Goal: Use online tool/utility: Utilize a website feature to perform a specific function

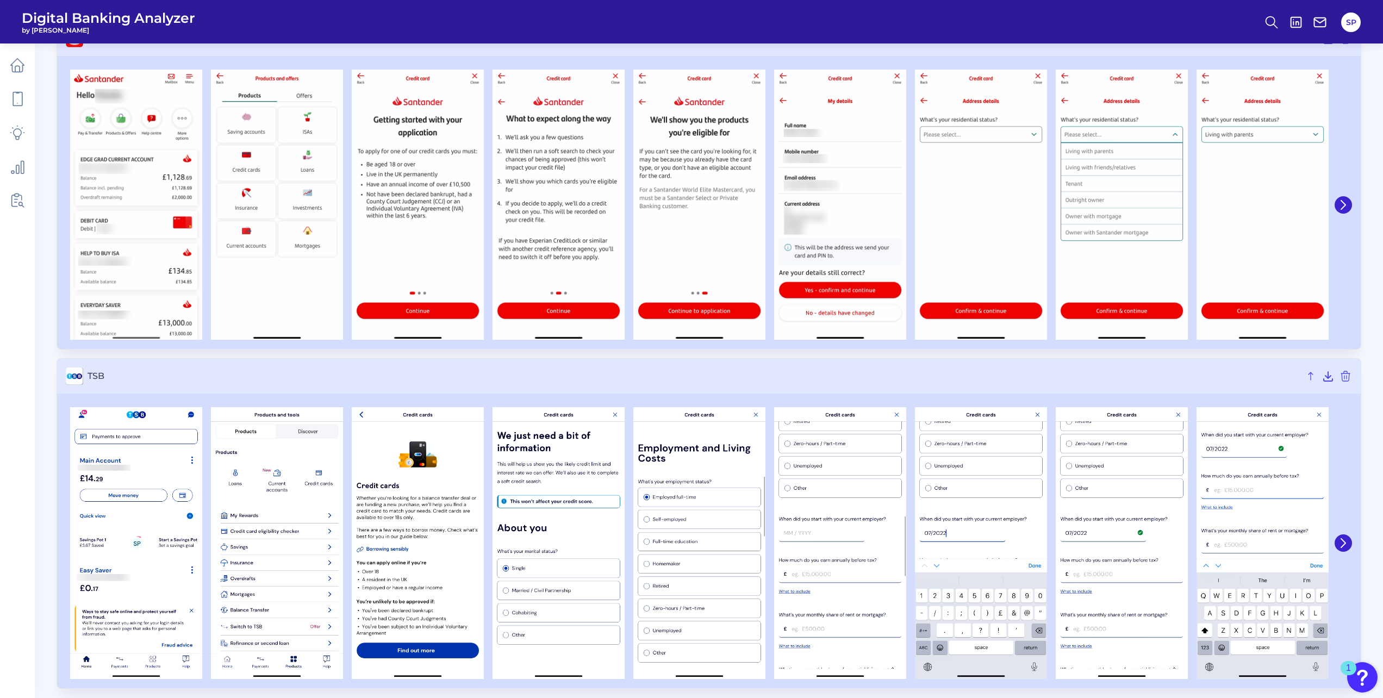
scroll to position [4168, 0]
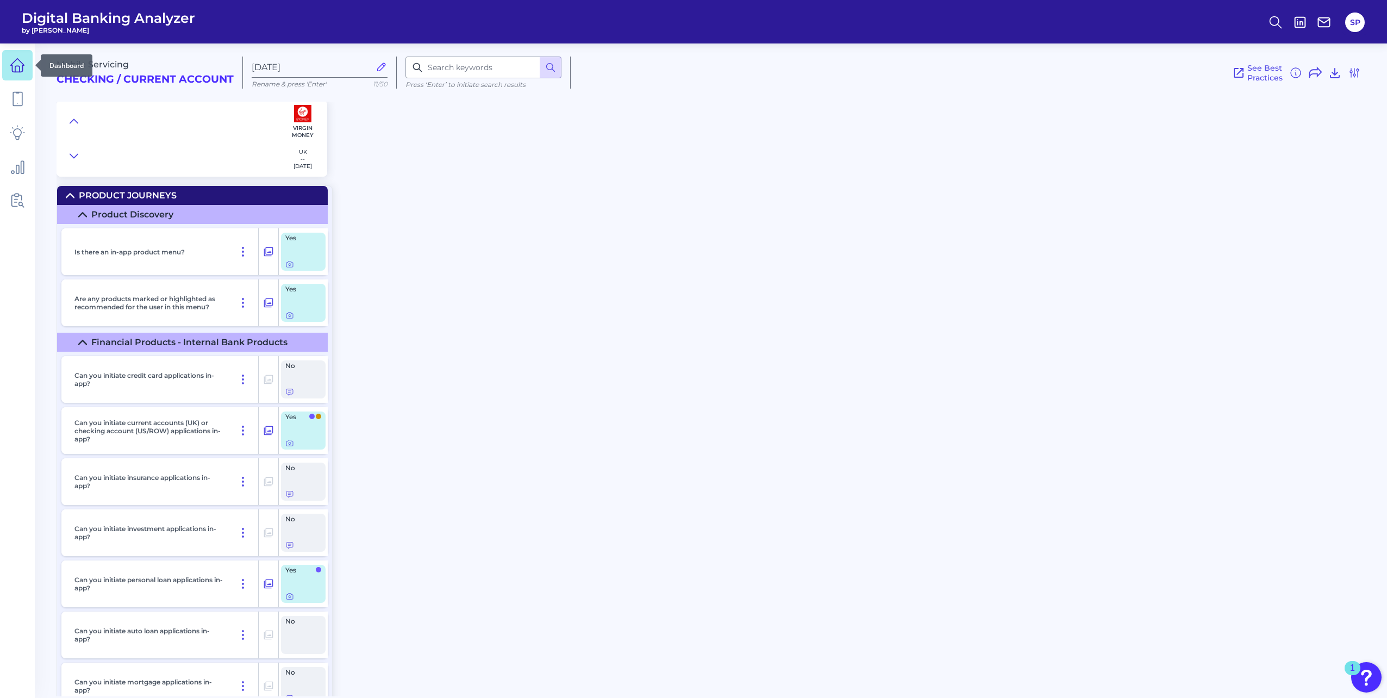
click at [20, 70] on icon at bounding box center [17, 69] width 4 height 6
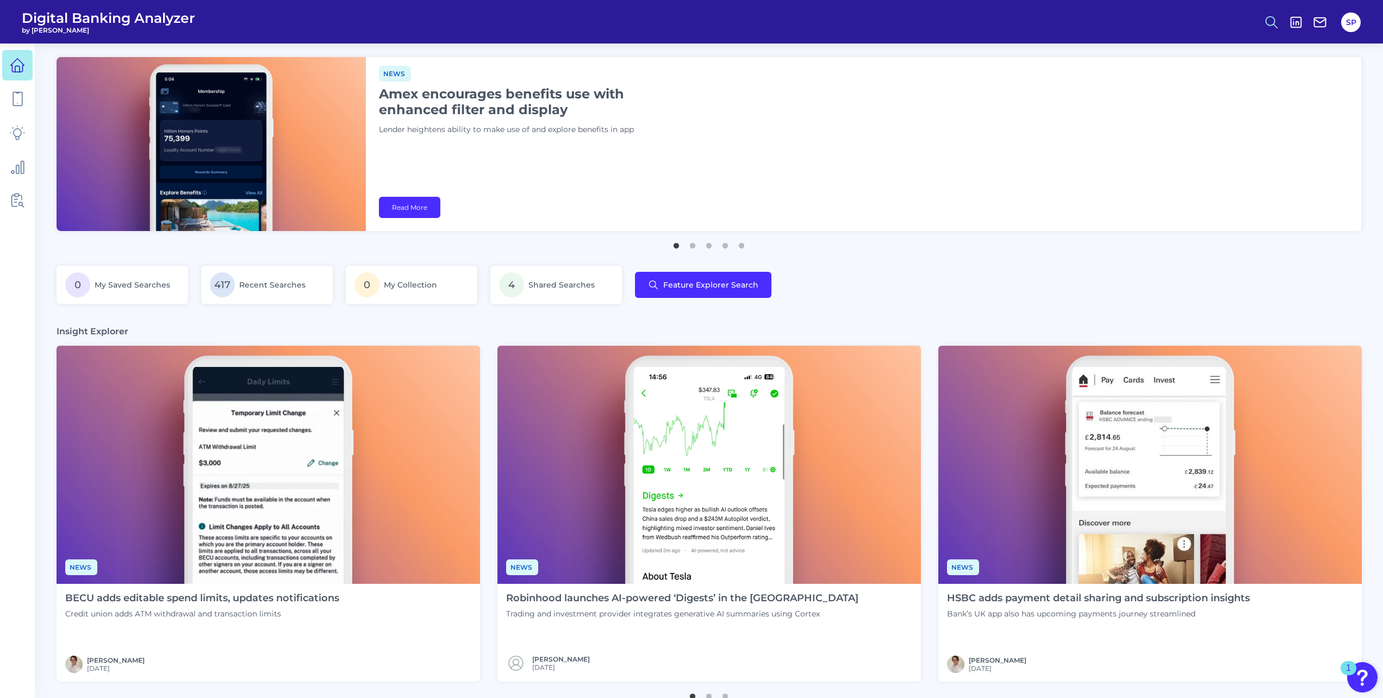
click at [1273, 18] on icon at bounding box center [1270, 22] width 15 height 15
click at [1218, 78] on button "Feature Explorer Search" at bounding box center [1218, 78] width 130 height 27
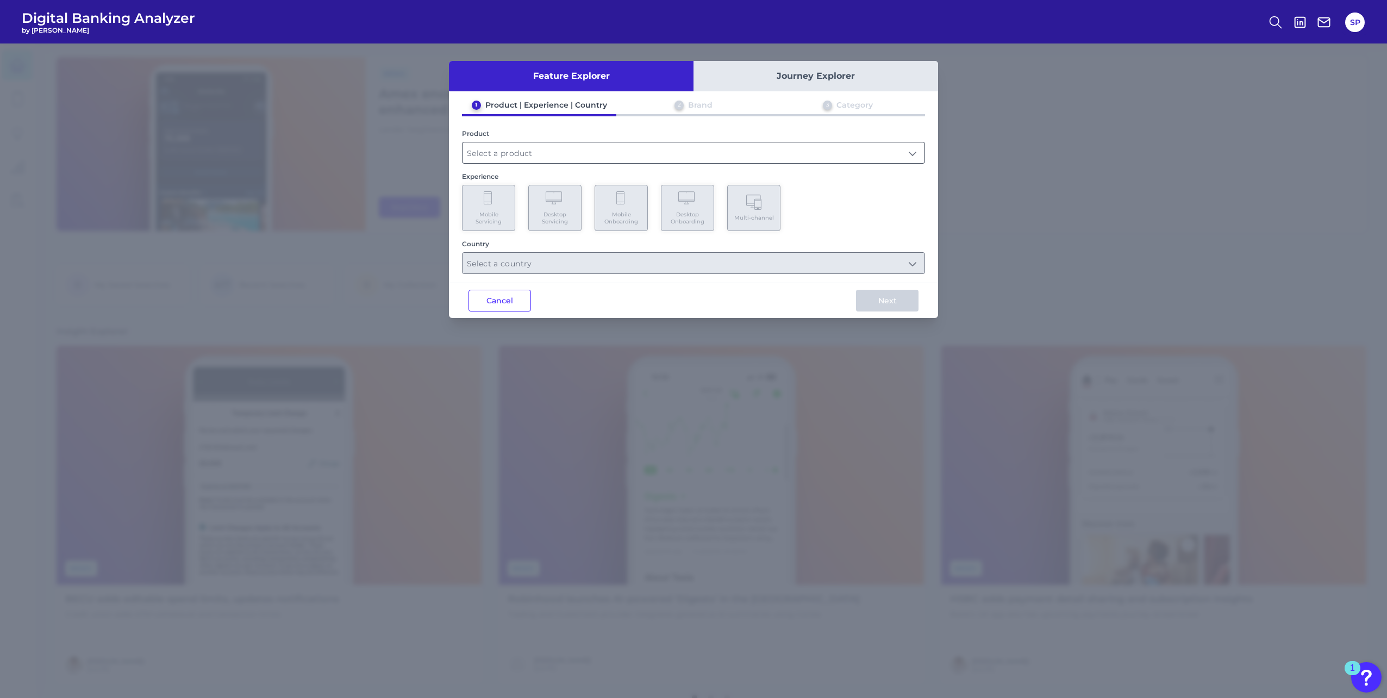
click at [608, 149] on input "text" at bounding box center [693, 152] width 462 height 21
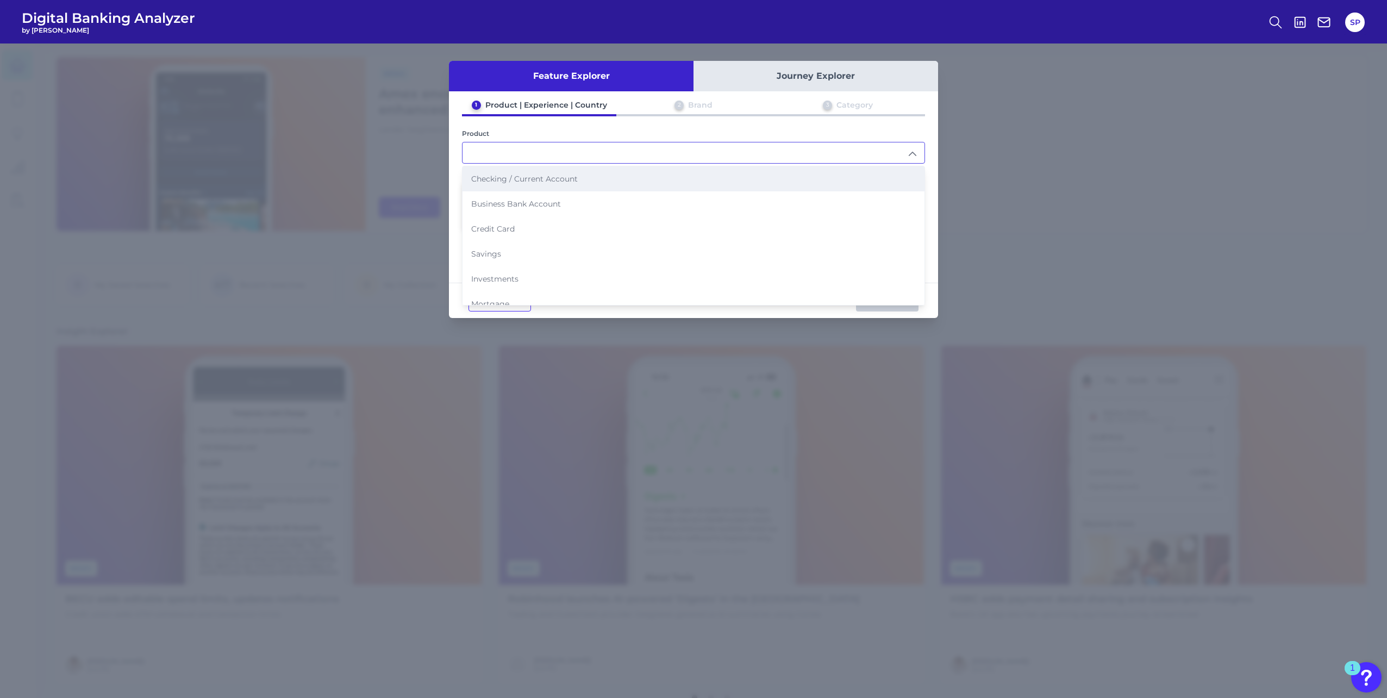
click at [606, 177] on li "Checking / Current Account" at bounding box center [693, 178] width 462 height 25
type input "Checking / Current Account"
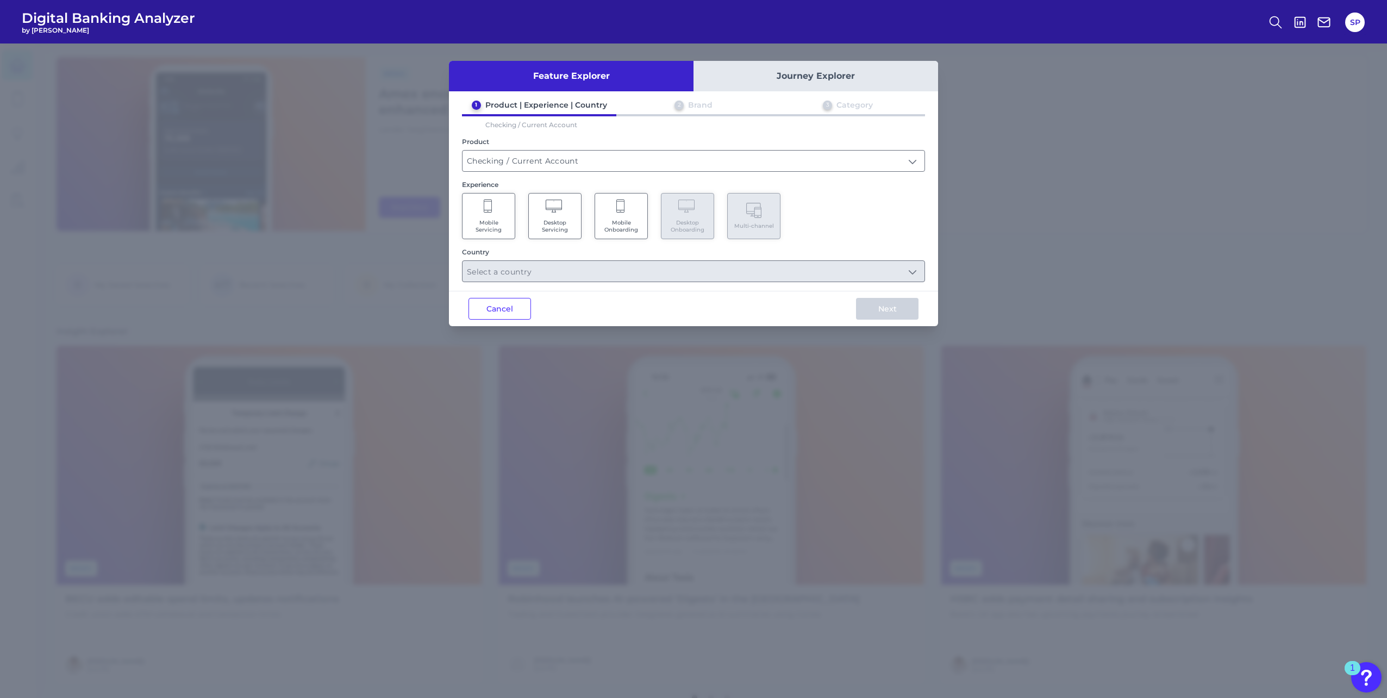
click at [640, 221] on span "Mobile Onboarding" at bounding box center [620, 226] width 41 height 14
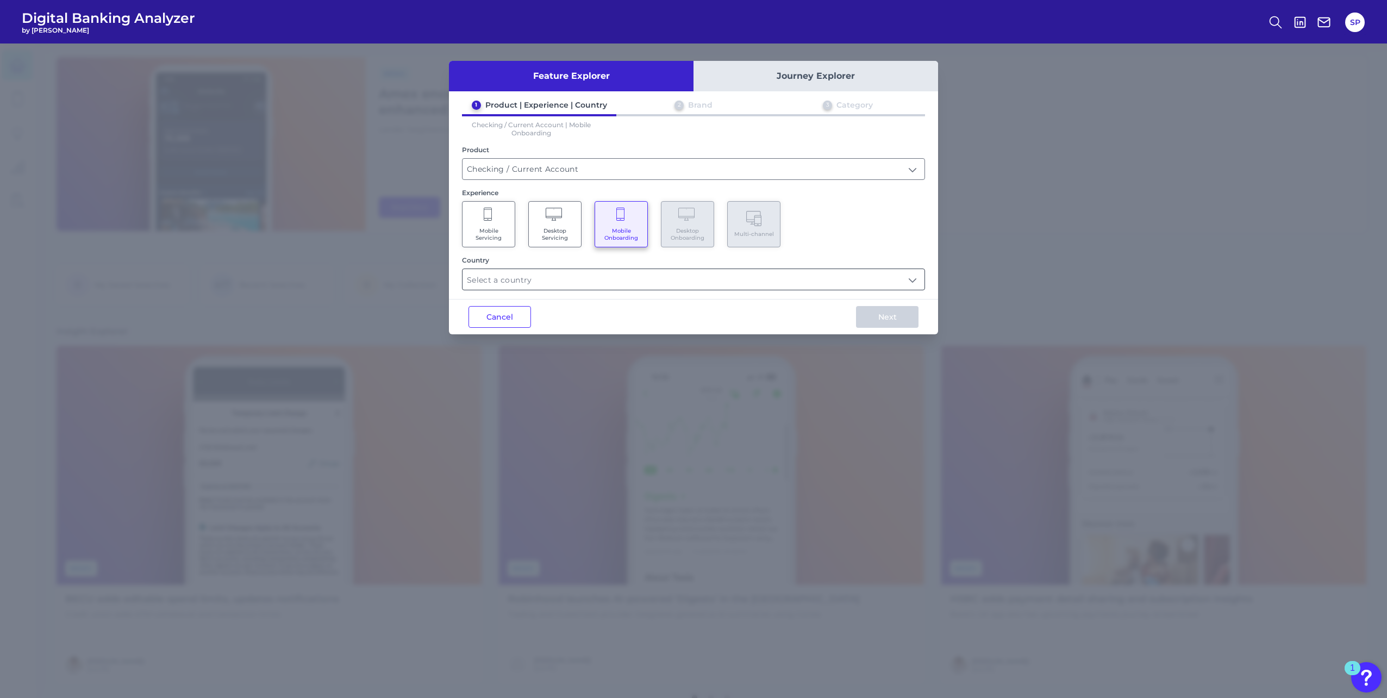
click at [635, 272] on input "text" at bounding box center [693, 279] width 462 height 21
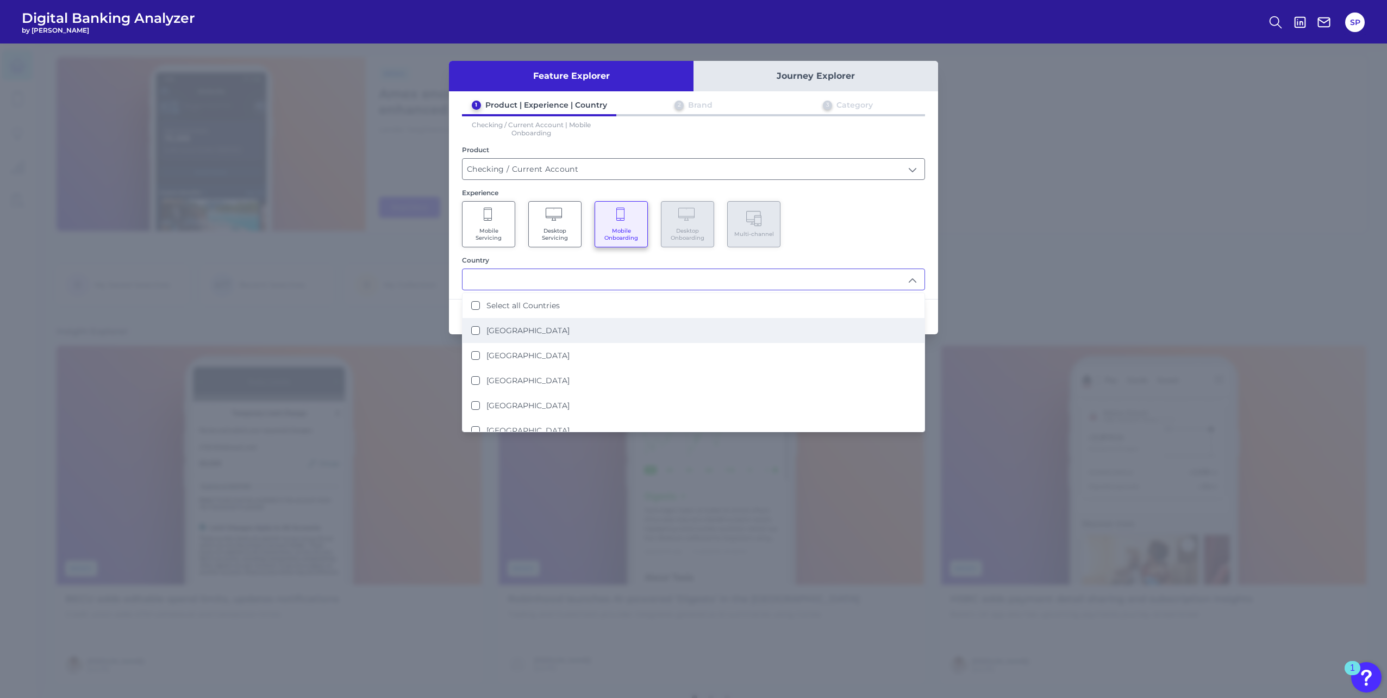
click at [603, 327] on li "United Kingdom" at bounding box center [693, 330] width 462 height 25
type input "United Kingdom"
click at [887, 215] on div "Mobile Servicing Desktop Servicing Mobile Onboarding Desktop Onboarding Multi-c…" at bounding box center [693, 224] width 463 height 46
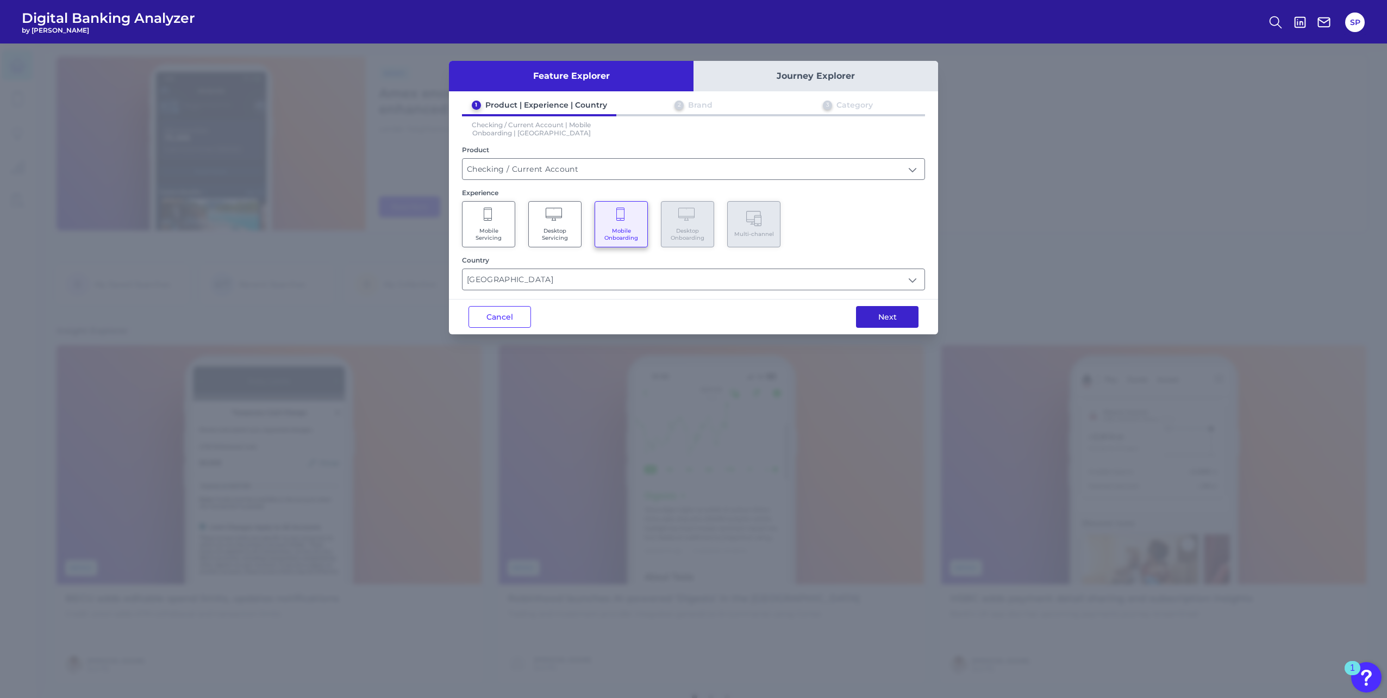
click at [893, 322] on button "Next" at bounding box center [887, 317] width 62 height 22
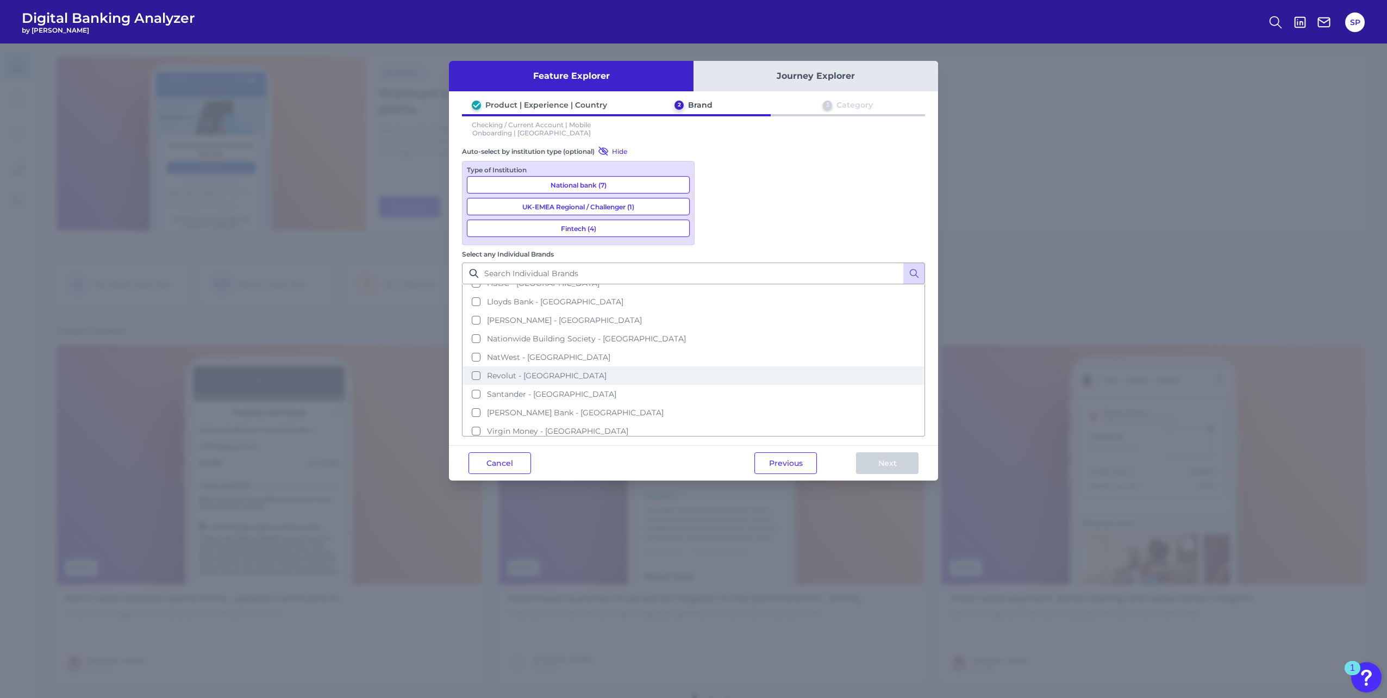
scroll to position [90, 0]
click at [623, 292] on span "Lloyds Bank - UK" at bounding box center [555, 297] width 136 height 10
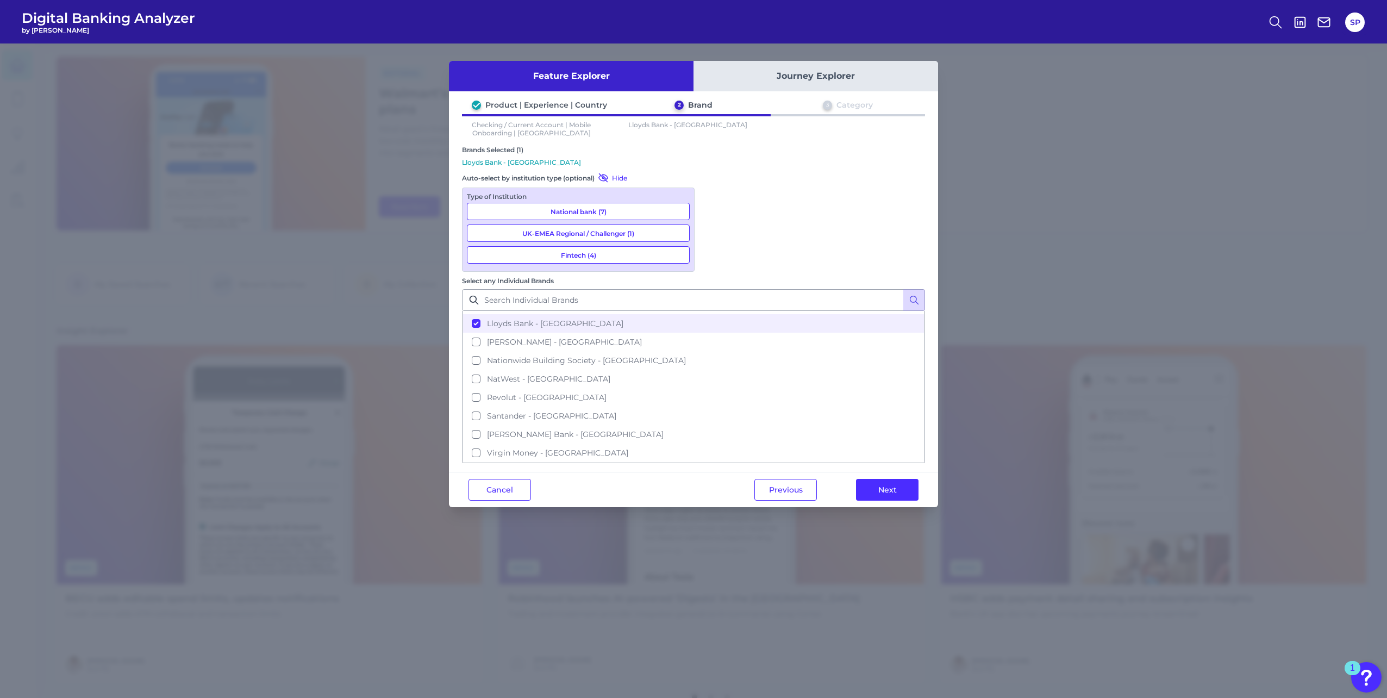
click at [880, 479] on button "Next" at bounding box center [887, 490] width 62 height 22
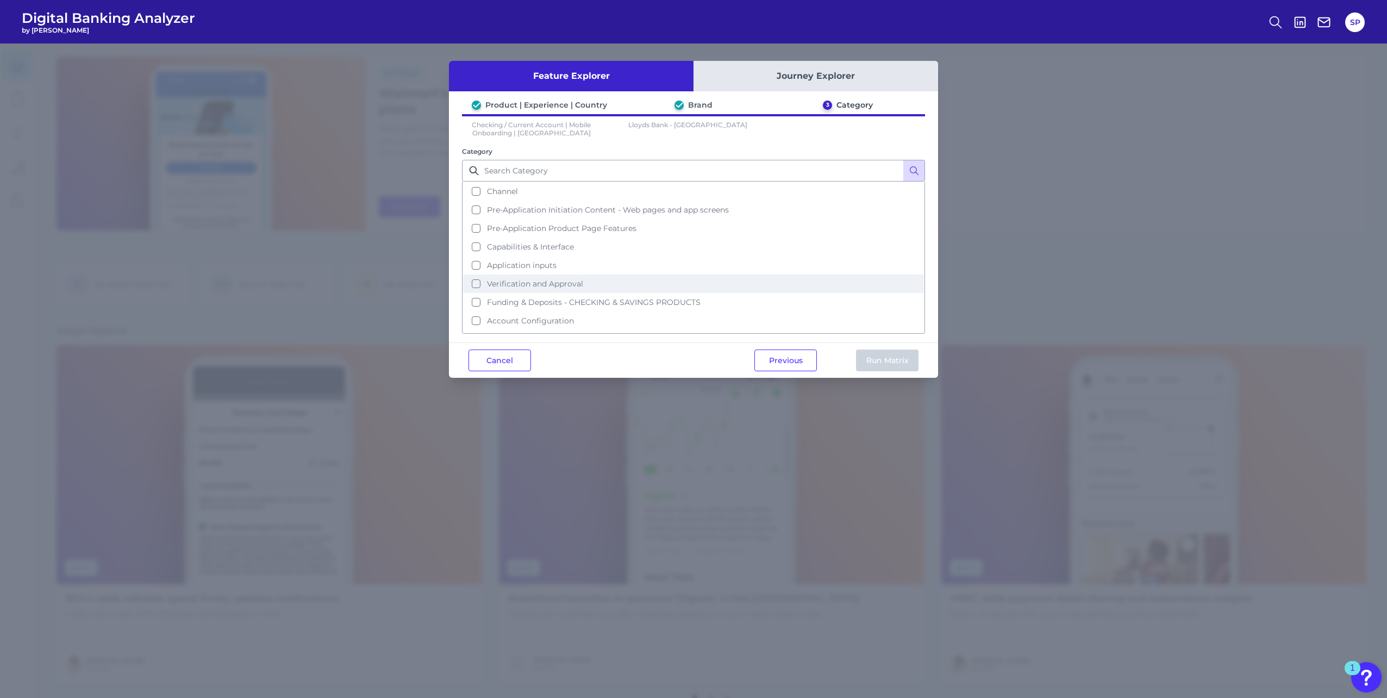
scroll to position [34, 0]
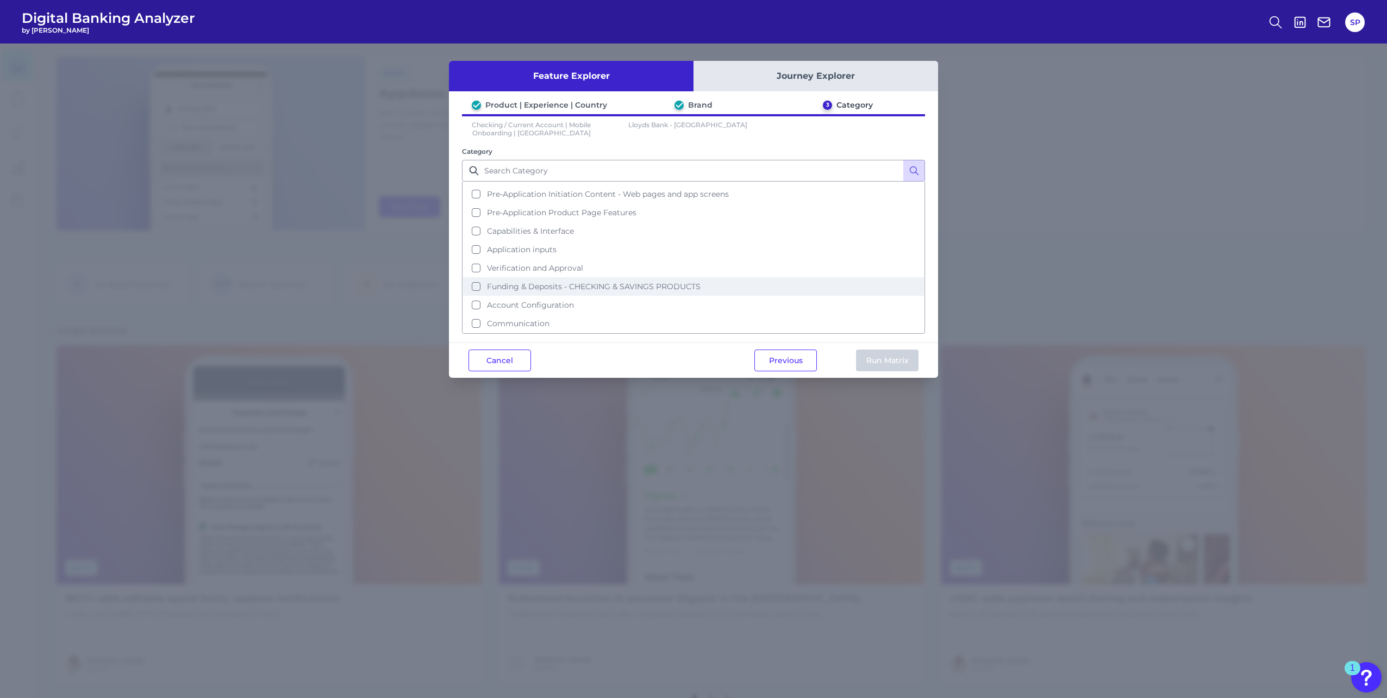
click at [592, 290] on span "Funding & Deposits - CHECKING & SAVINGS PRODUCTS" at bounding box center [594, 287] width 214 height 10
click at [597, 290] on span "Funding & Deposits - CHECKING & SAVINGS PRODUCTS" at bounding box center [594, 287] width 214 height 10
click at [597, 289] on span "Funding & Deposits - CHECKING & SAVINGS PRODUCTS" at bounding box center [594, 287] width 214 height 10
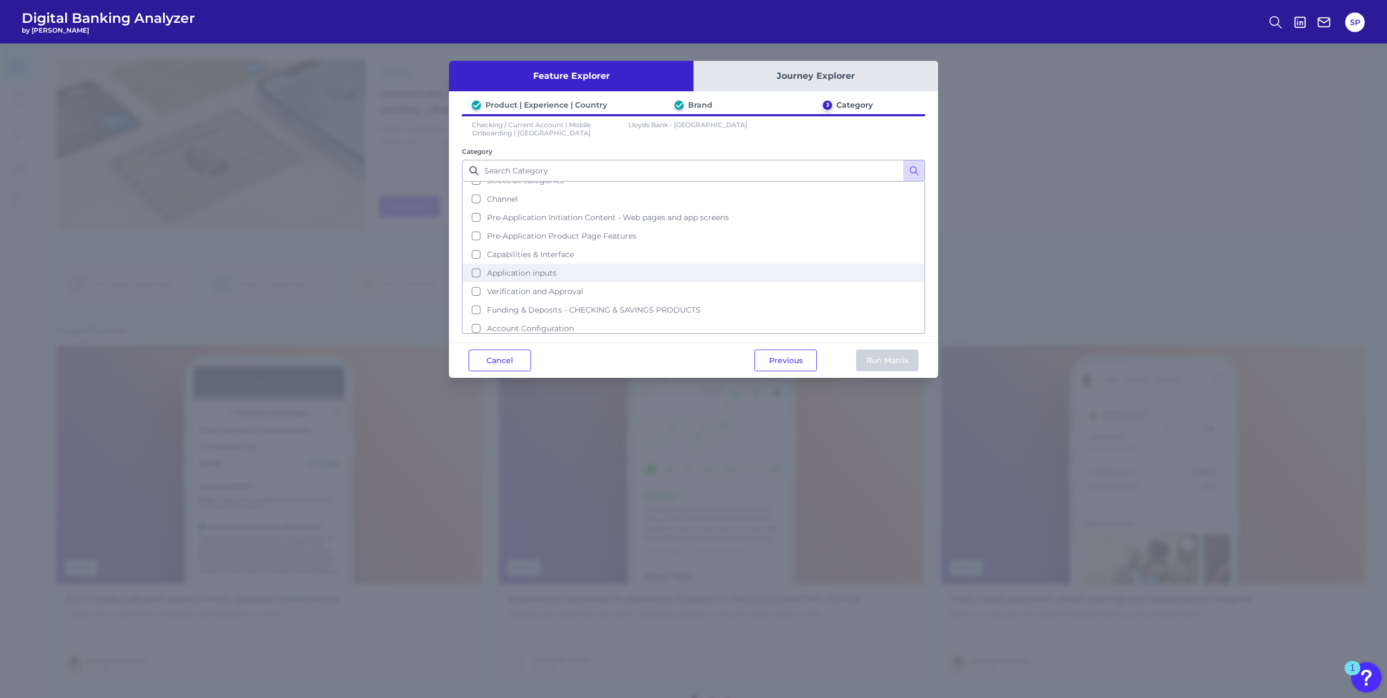
scroll to position [0, 0]
click at [555, 190] on span "Select all categories" at bounding box center [525, 191] width 77 height 10
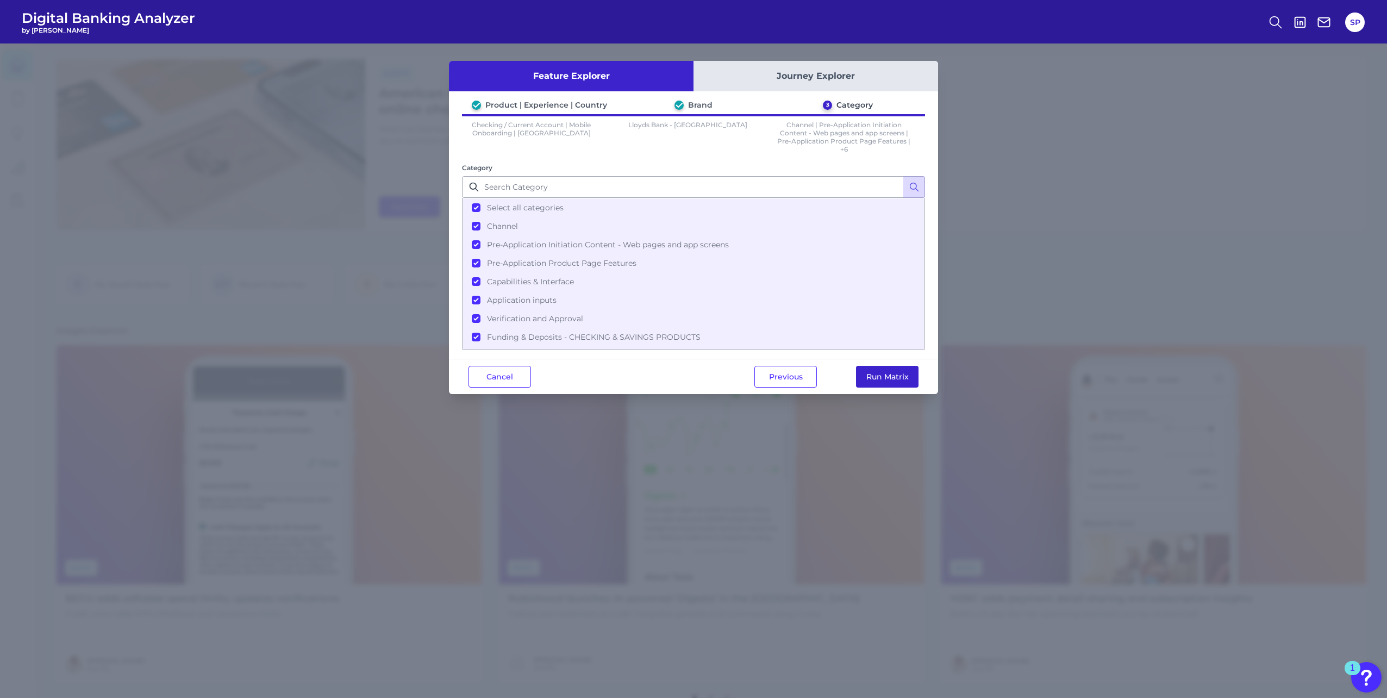
click at [867, 379] on button "Run Matrix" at bounding box center [887, 377] width 62 height 22
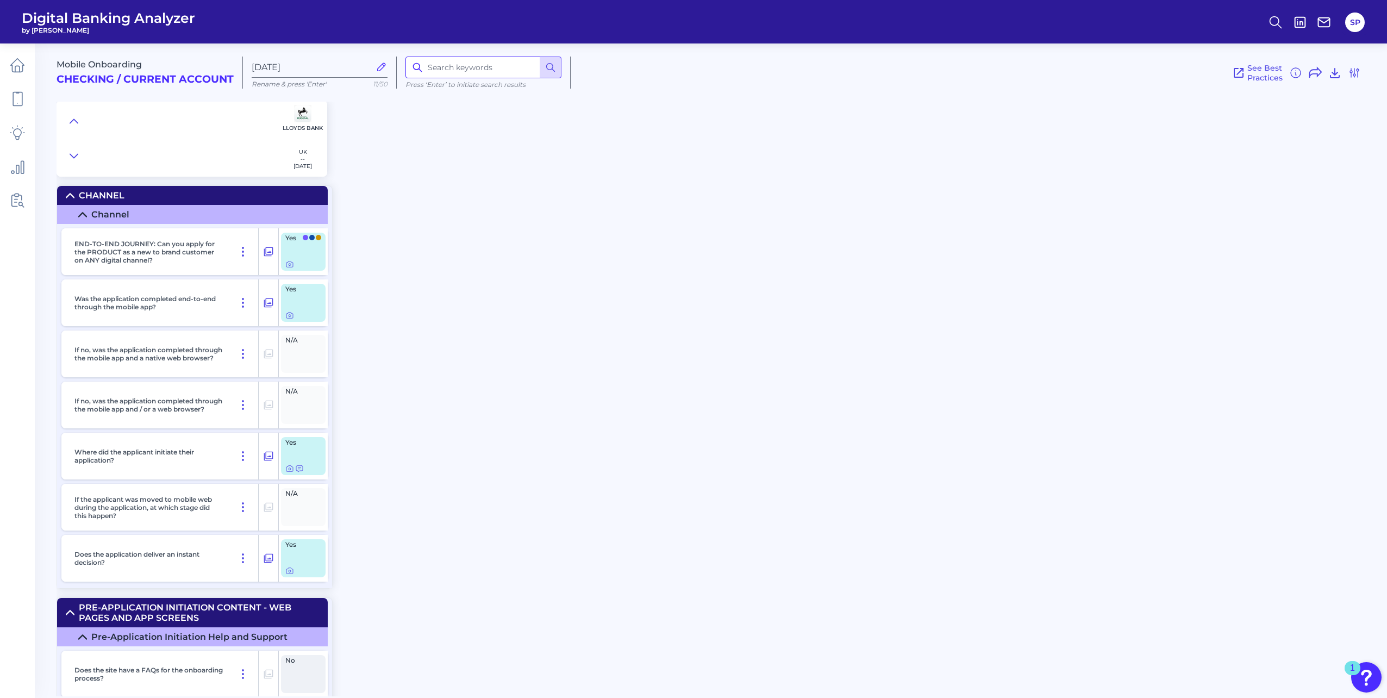
click at [471, 72] on input at bounding box center [483, 68] width 156 height 22
drag, startPoint x: 475, startPoint y: 64, endPoint x: 418, endPoint y: 59, distance: 56.7
click at [420, 64] on div "credit cards" at bounding box center [483, 68] width 156 height 22
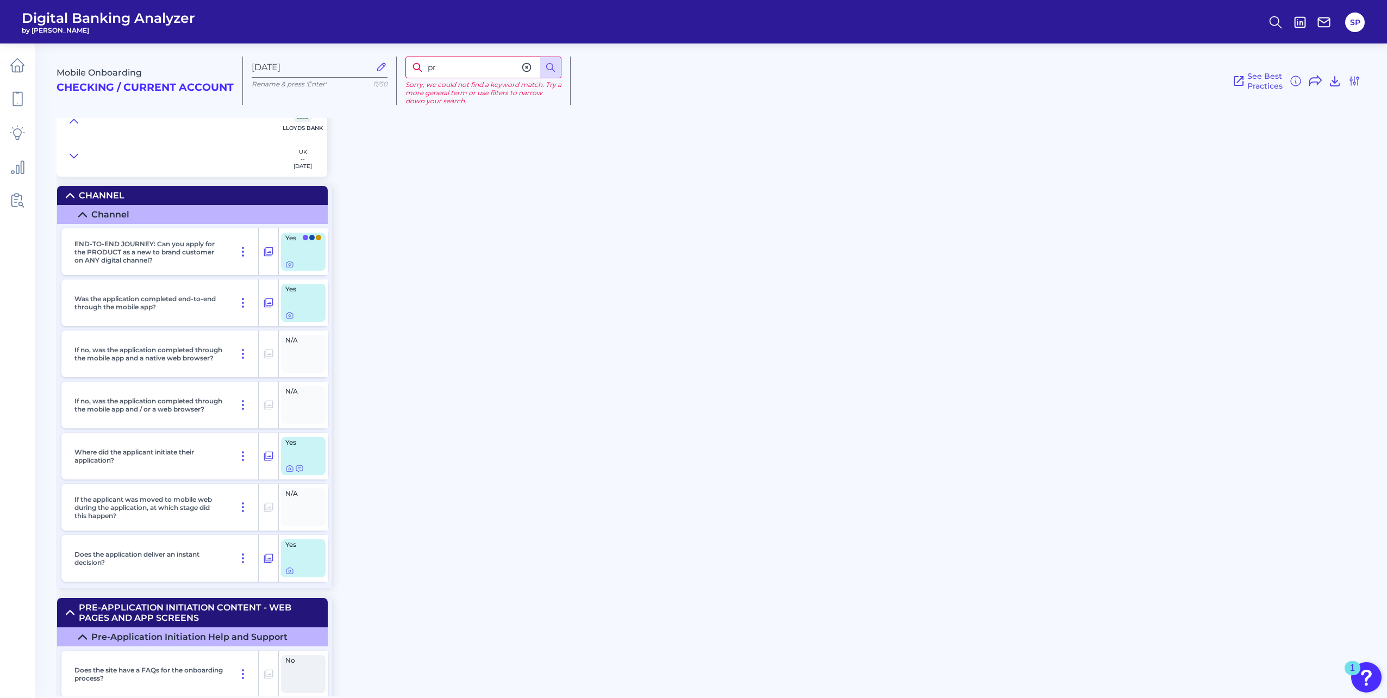
type input "p"
type input "add-ons"
click at [76, 122] on icon at bounding box center [74, 121] width 9 height 11
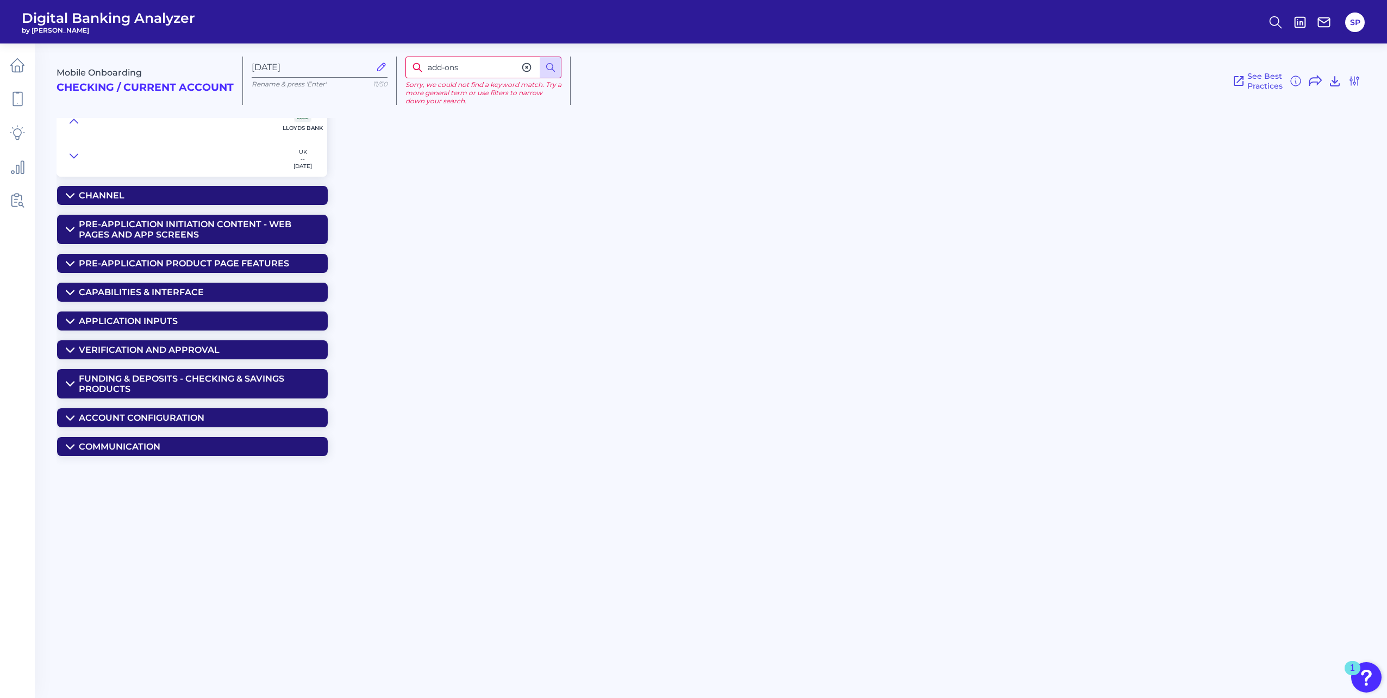
click at [72, 322] on icon at bounding box center [70, 321] width 9 height 9
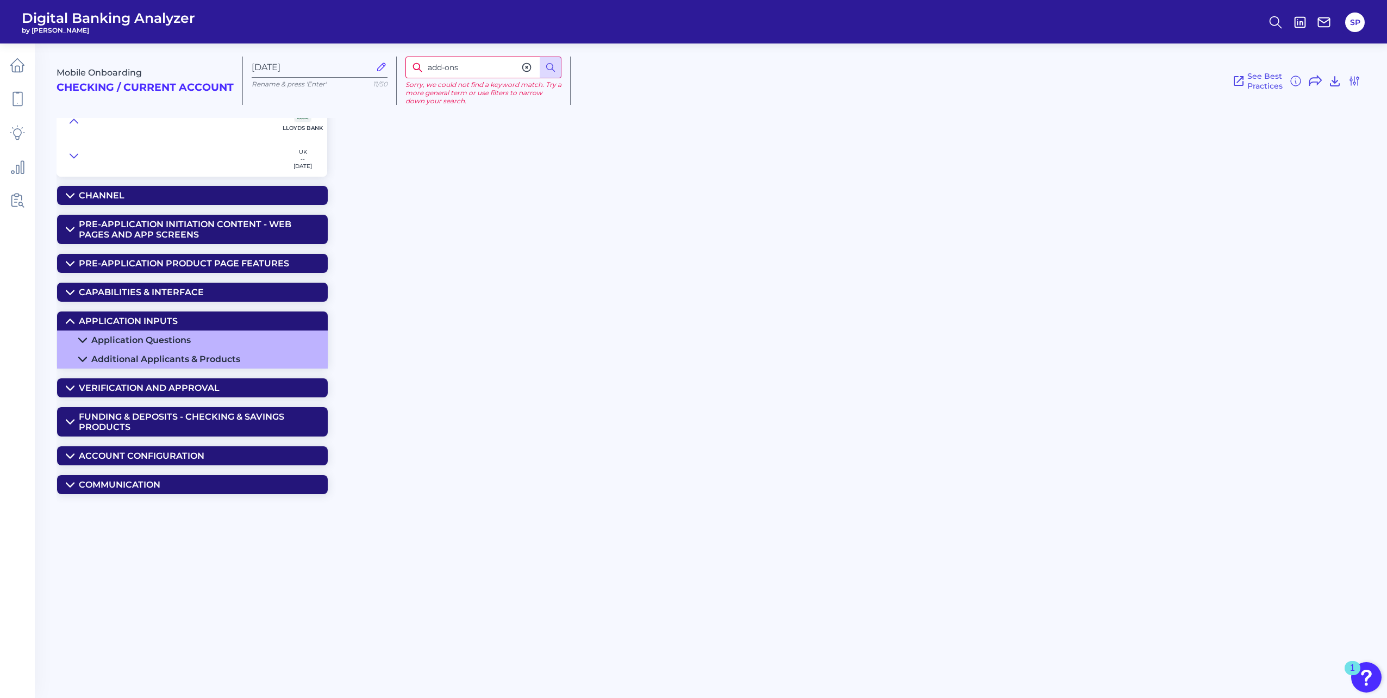
click at [77, 366] on summary "Additional Applicants & Products" at bounding box center [192, 358] width 271 height 19
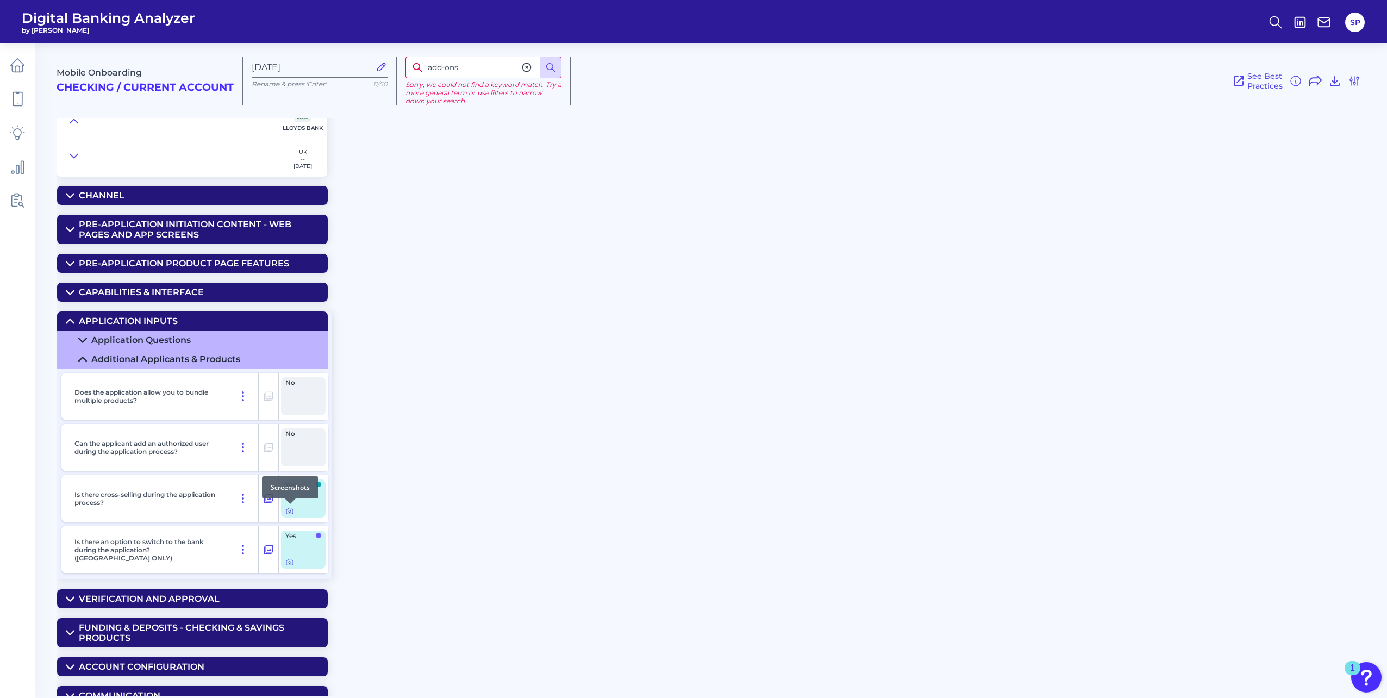
click at [290, 512] on icon at bounding box center [290, 511] width 2 height 2
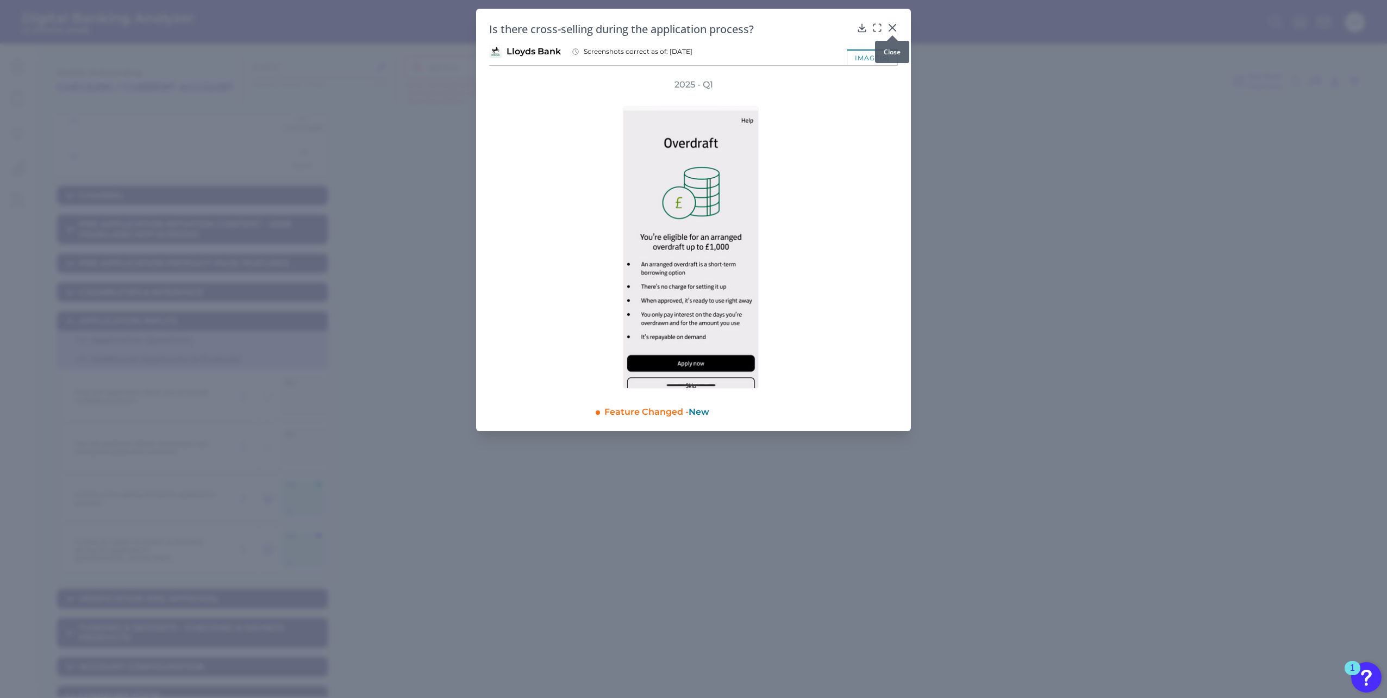
click at [892, 26] on icon at bounding box center [892, 27] width 11 height 11
